Goal: Navigation & Orientation: Find specific page/section

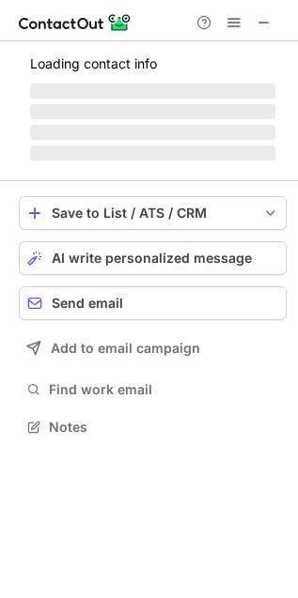
scroll to position [409, 298]
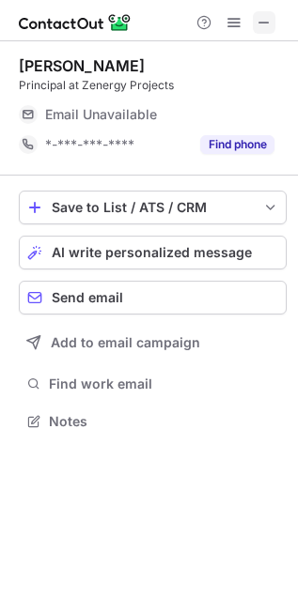
click at [265, 28] on span at bounding box center [263, 22] width 15 height 15
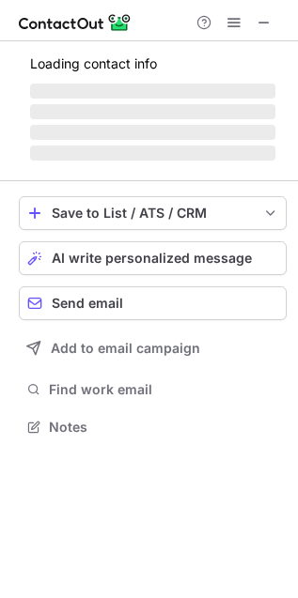
scroll to position [426, 298]
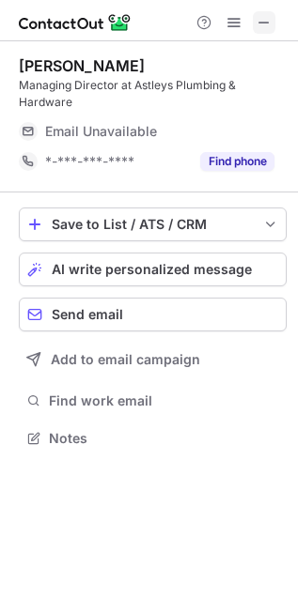
click at [263, 30] on span at bounding box center [263, 22] width 15 height 15
